Goal: Transaction & Acquisition: Subscribe to service/newsletter

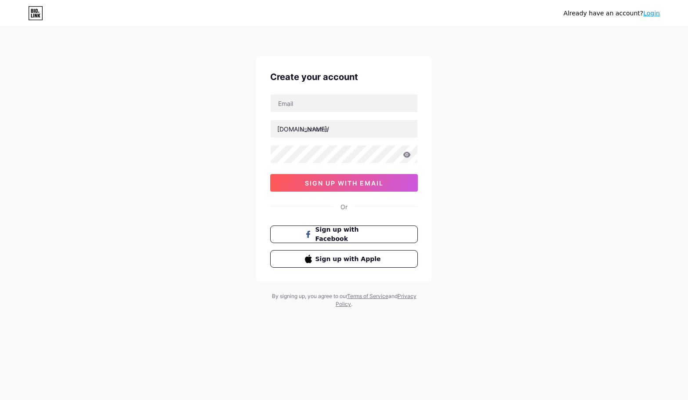
click at [374, 188] on button "sign up with email" at bounding box center [344, 183] width 148 height 18
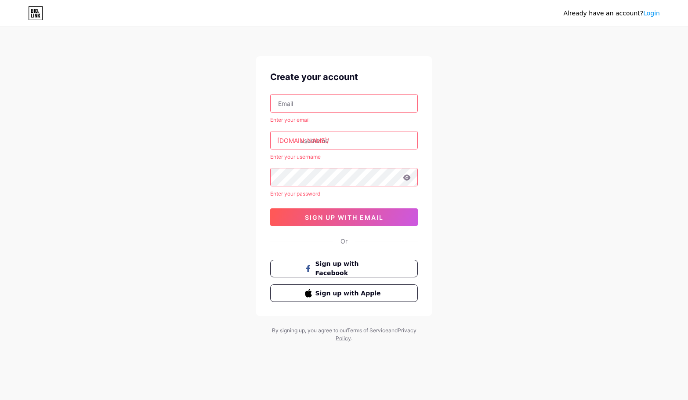
click at [343, 99] on input "text" at bounding box center [344, 103] width 147 height 18
paste input "[EMAIL_ADDRESS][DOMAIN_NAME]"
type input "[EMAIL_ADDRESS][DOMAIN_NAME]"
click at [358, 141] on input "text" at bounding box center [344, 140] width 147 height 18
paste input "affordabledoorinc"
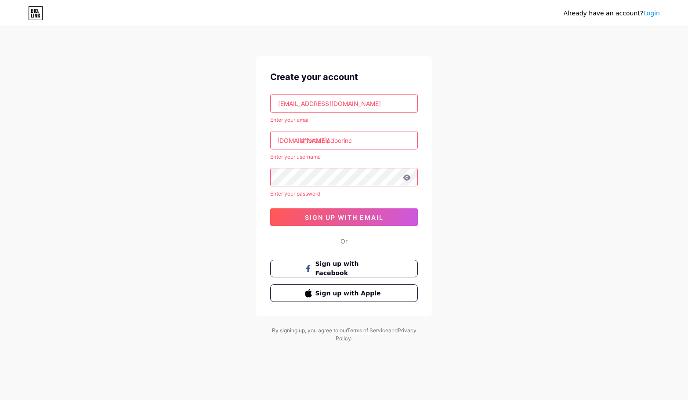
type input "affordabledoorinc"
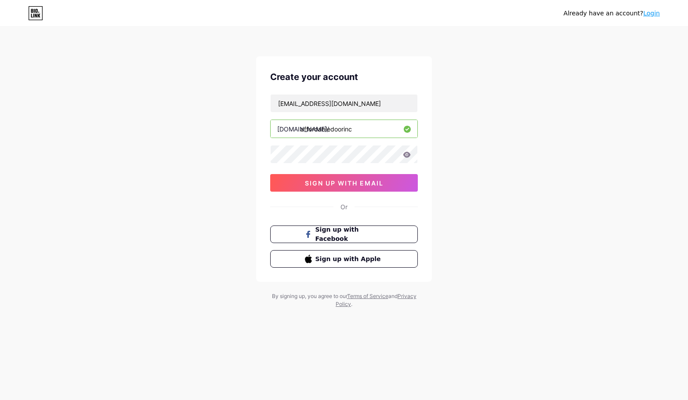
drag, startPoint x: 391, startPoint y: 180, endPoint x: 548, endPoint y: 188, distance: 157.4
click at [391, 180] on button "sign up with email" at bounding box center [344, 183] width 148 height 18
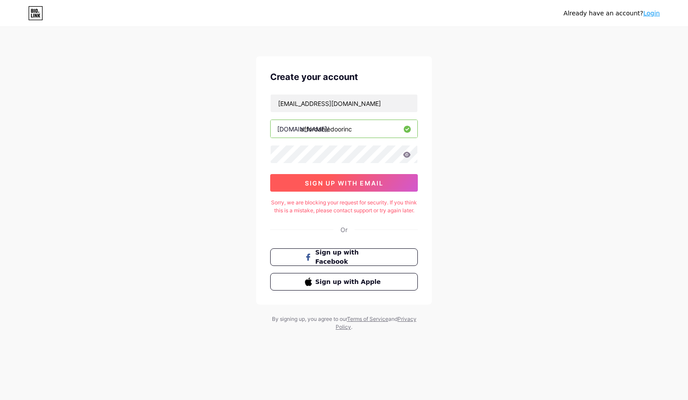
click at [338, 180] on span "sign up with email" at bounding box center [344, 182] width 79 height 7
